Goal: Information Seeking & Learning: Learn about a topic

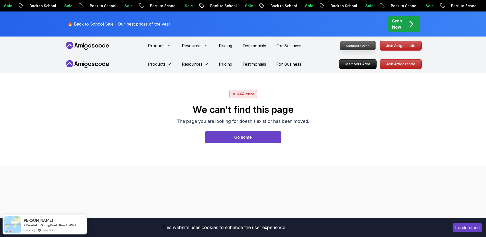
click at [357, 47] on p "Members Area" at bounding box center [357, 45] width 35 height 9
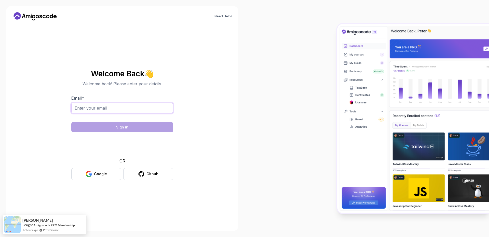
click at [126, 109] on input "Email *" at bounding box center [122, 107] width 102 height 11
type input "[EMAIL_ADDRESS][PERSON_NAME][DOMAIN_NAME]"
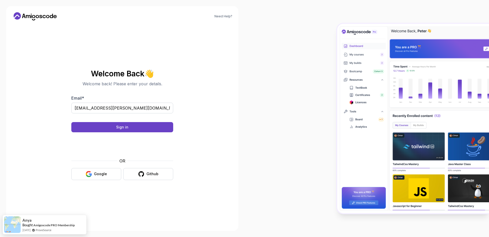
click at [320, 77] on body "Need Help? Welcome Back 👋 Welcome back! Please enter your details. Email * [EMA…" at bounding box center [244, 118] width 489 height 237
click at [108, 174] on button "Google" at bounding box center [96, 174] width 50 height 12
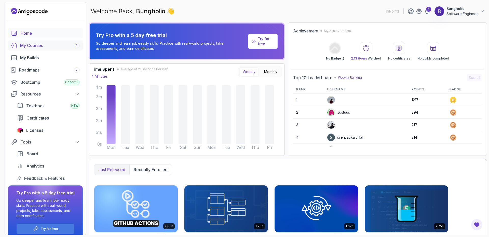
click at [34, 46] on div "My Courses 1" at bounding box center [50, 45] width 60 height 6
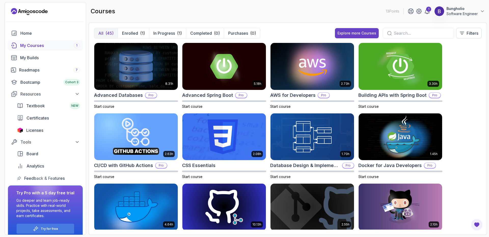
click at [430, 35] on input "text" at bounding box center [422, 33] width 56 height 6
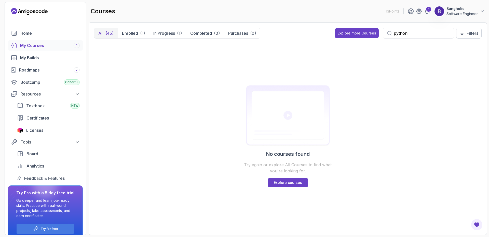
type input "python"
click at [106, 34] on div "(45)" at bounding box center [110, 33] width 8 height 6
click at [365, 34] on div "Explore more Courses" at bounding box center [357, 33] width 39 height 5
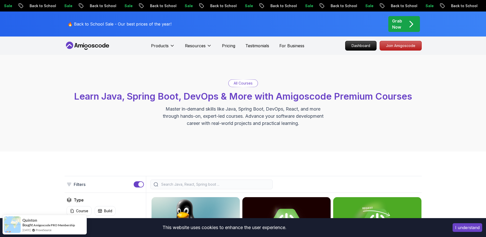
click at [201, 185] on input "search" at bounding box center [214, 183] width 109 height 5
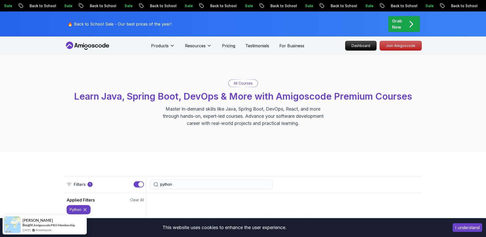
type input "python"
click at [71, 210] on p "python" at bounding box center [76, 209] width 12 height 5
